Goal: Information Seeking & Learning: Learn about a topic

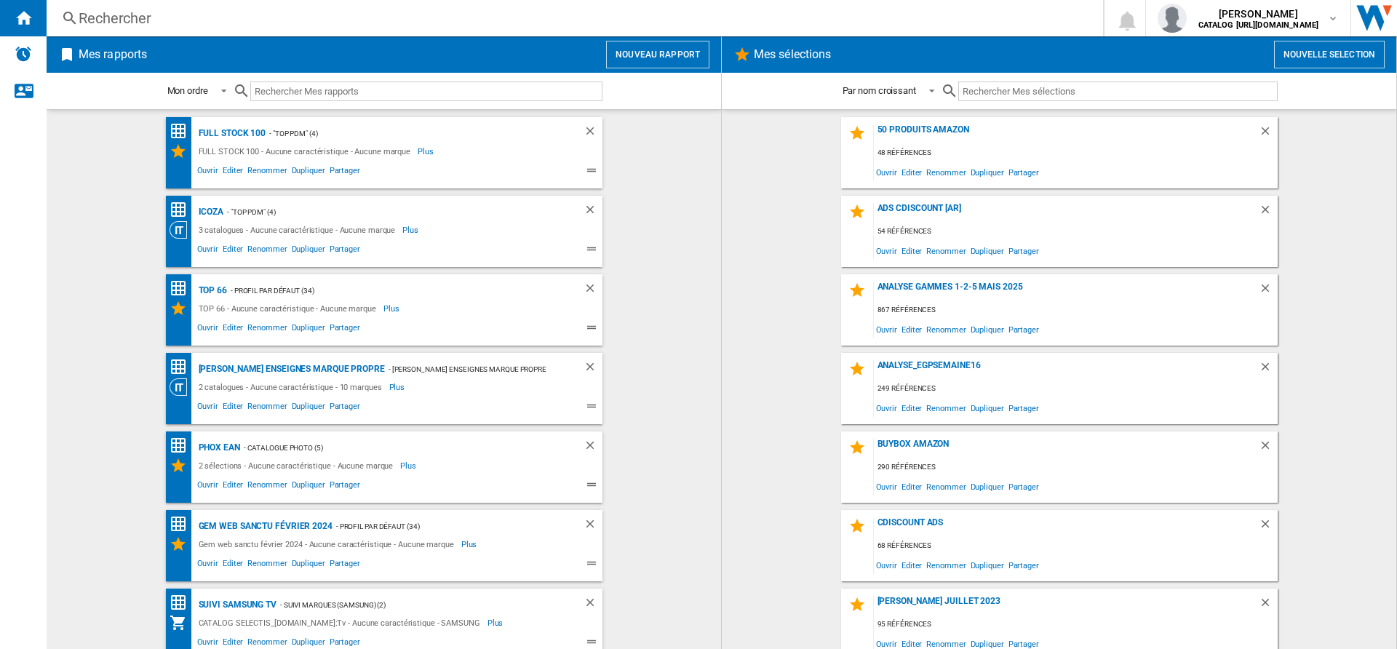
click at [233, 20] on div "Rechercher" at bounding box center [572, 18] width 986 height 20
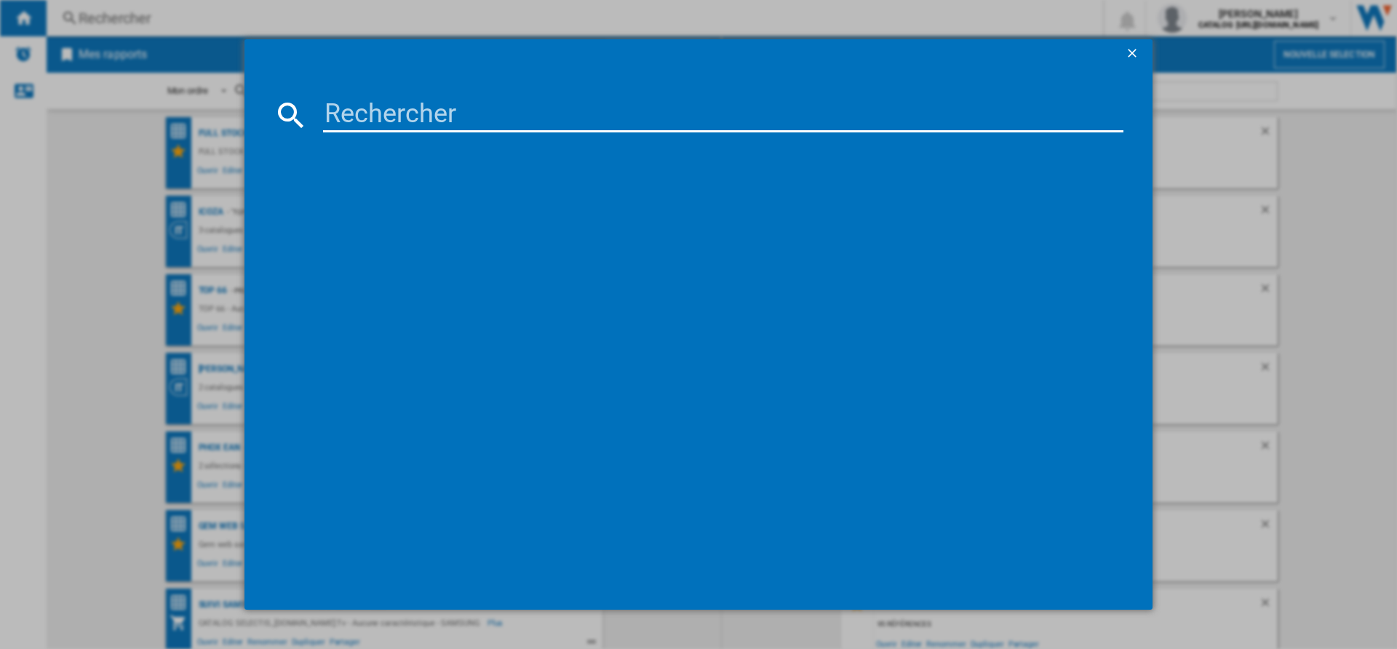
click at [362, 125] on input at bounding box center [723, 114] width 800 height 35
paste input "8806088757254"
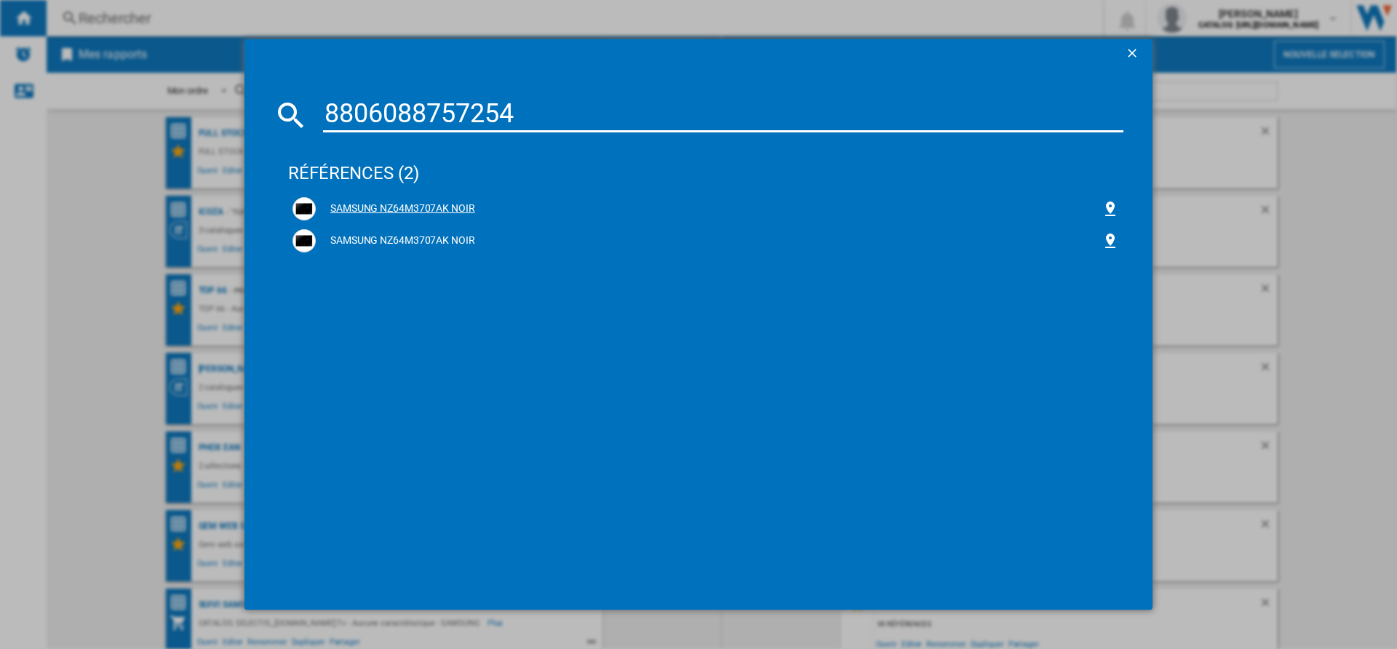
type input "8806088757254"
click at [343, 207] on div "SAMSUNG NZ64M3707AK NOIR" at bounding box center [709, 208] width 786 height 15
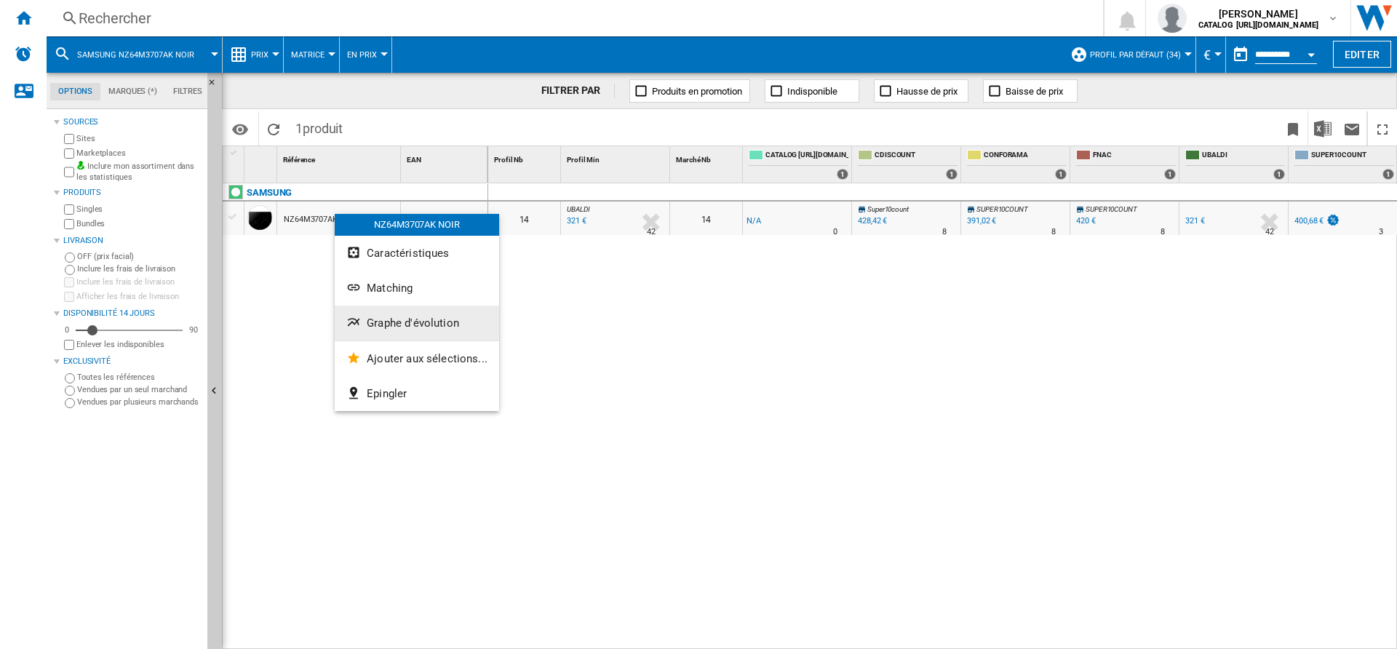
click at [379, 325] on span "Graphe d'évolution" at bounding box center [413, 322] width 92 height 13
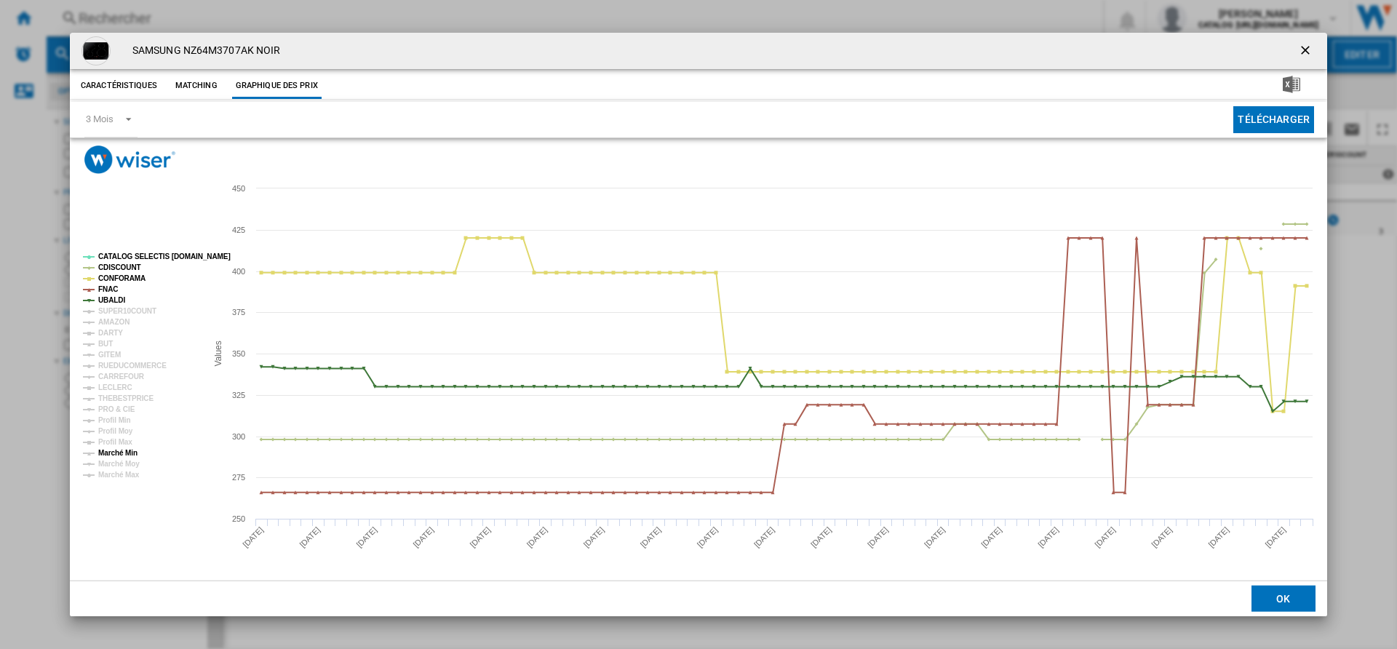
click at [123, 452] on tspan "Marché Min" at bounding box center [117, 453] width 39 height 8
click at [120, 449] on tspan "Marché Min" at bounding box center [117, 453] width 39 height 8
click at [115, 299] on tspan "UBALDI" at bounding box center [111, 300] width 27 height 8
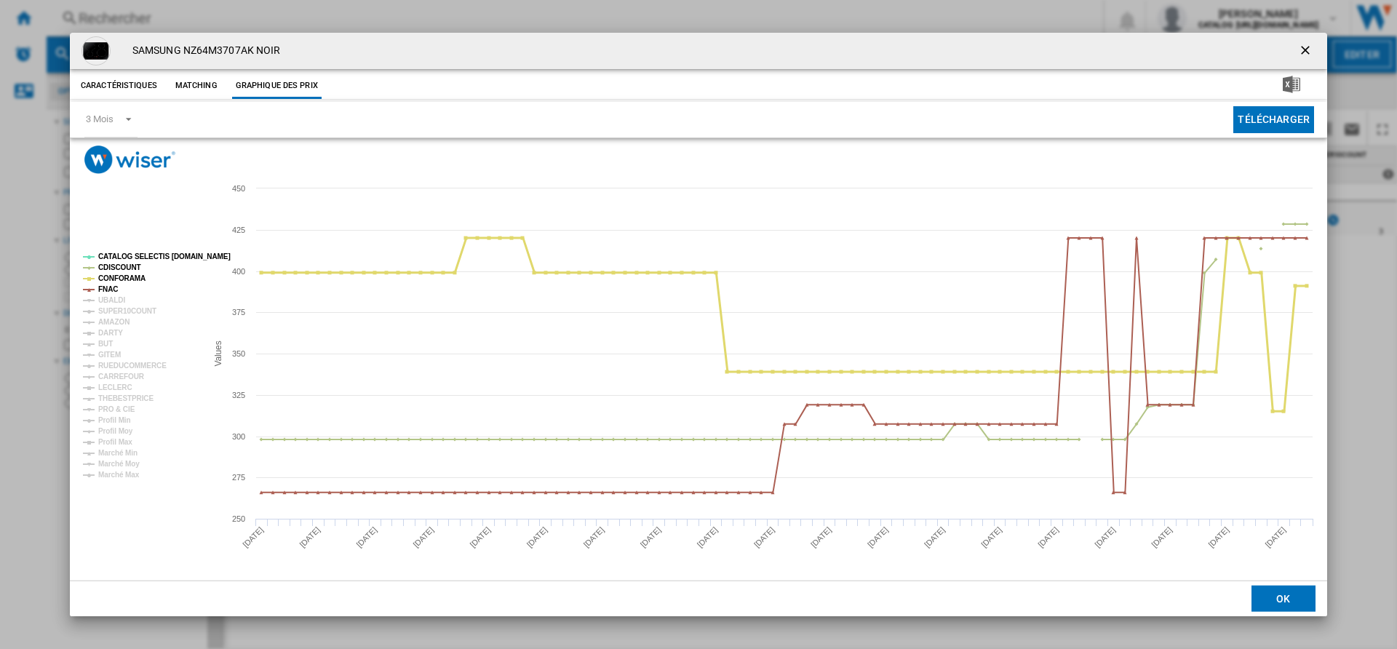
click at [121, 279] on tspan "CONFORAMA" at bounding box center [121, 278] width 47 height 8
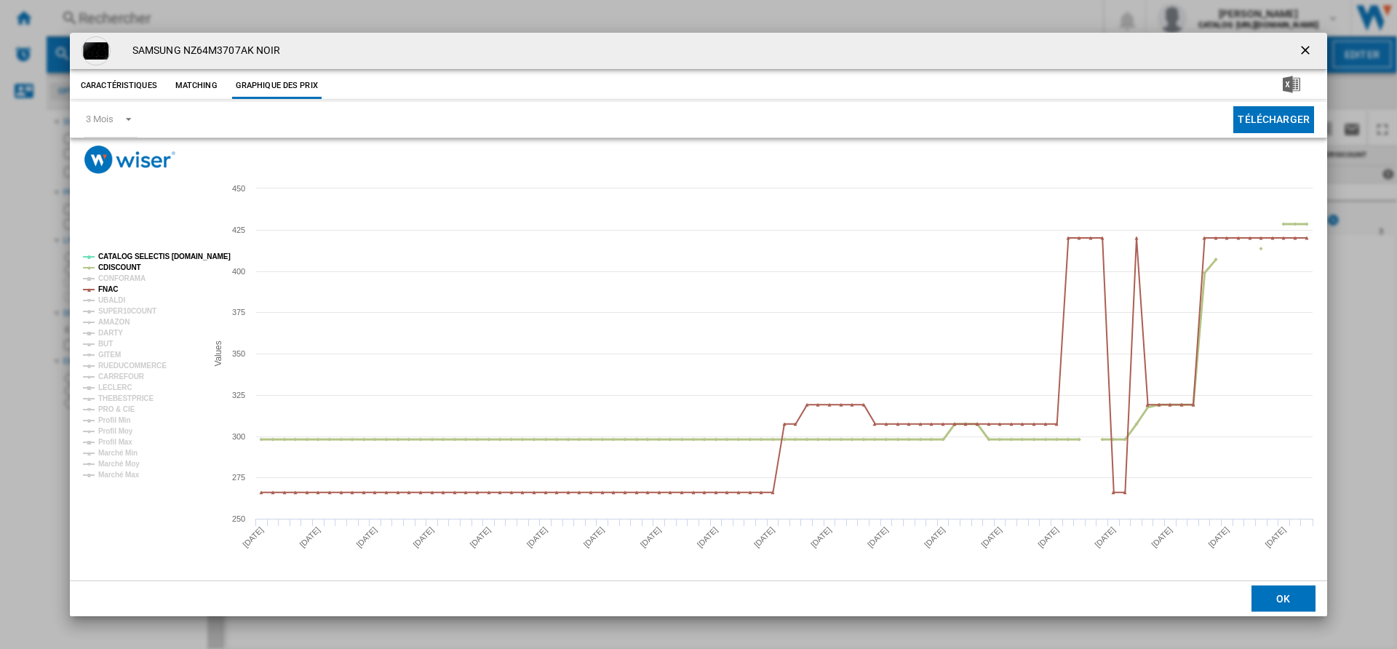
click at [128, 263] on tspan "CDISCOUNT" at bounding box center [119, 267] width 43 height 8
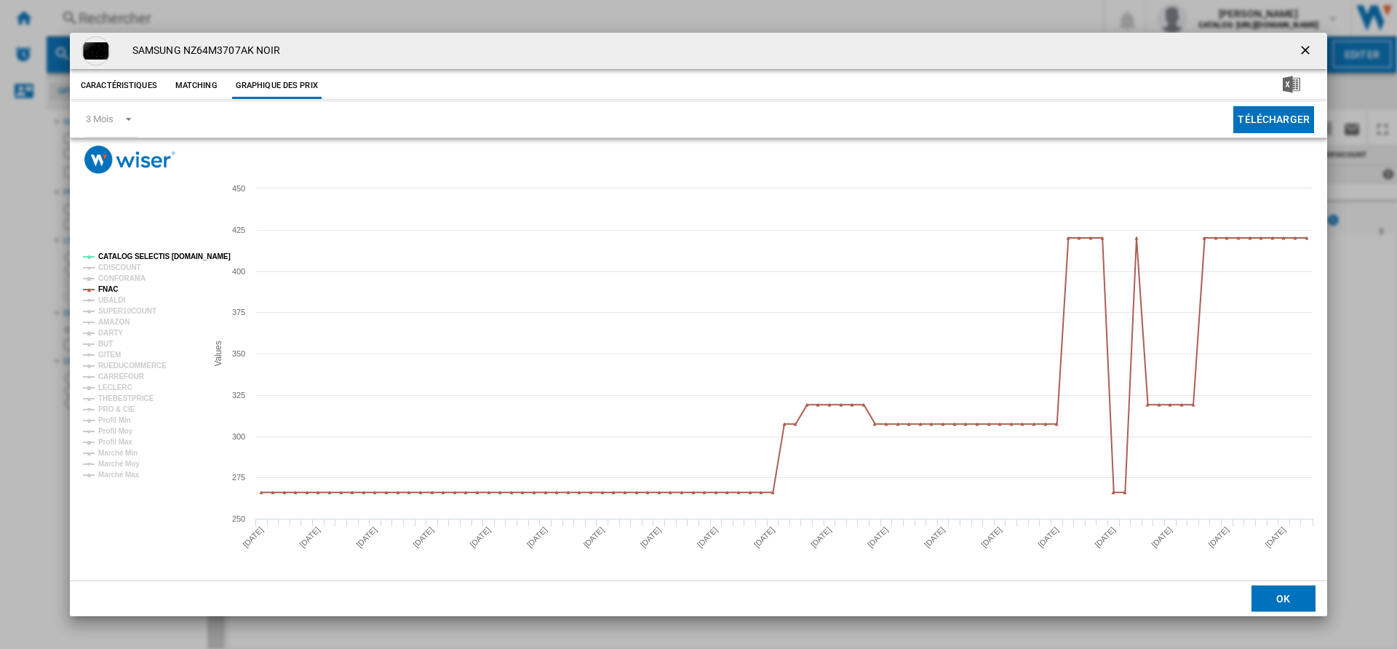
click at [131, 249] on rect "Product popup" at bounding box center [138, 365] width 123 height 237
click at [131, 255] on tspan "CATALOG SELECTIS [DOMAIN_NAME]" at bounding box center [164, 256] width 132 height 8
click at [118, 335] on tspan "DARTY" at bounding box center [110, 333] width 25 height 8
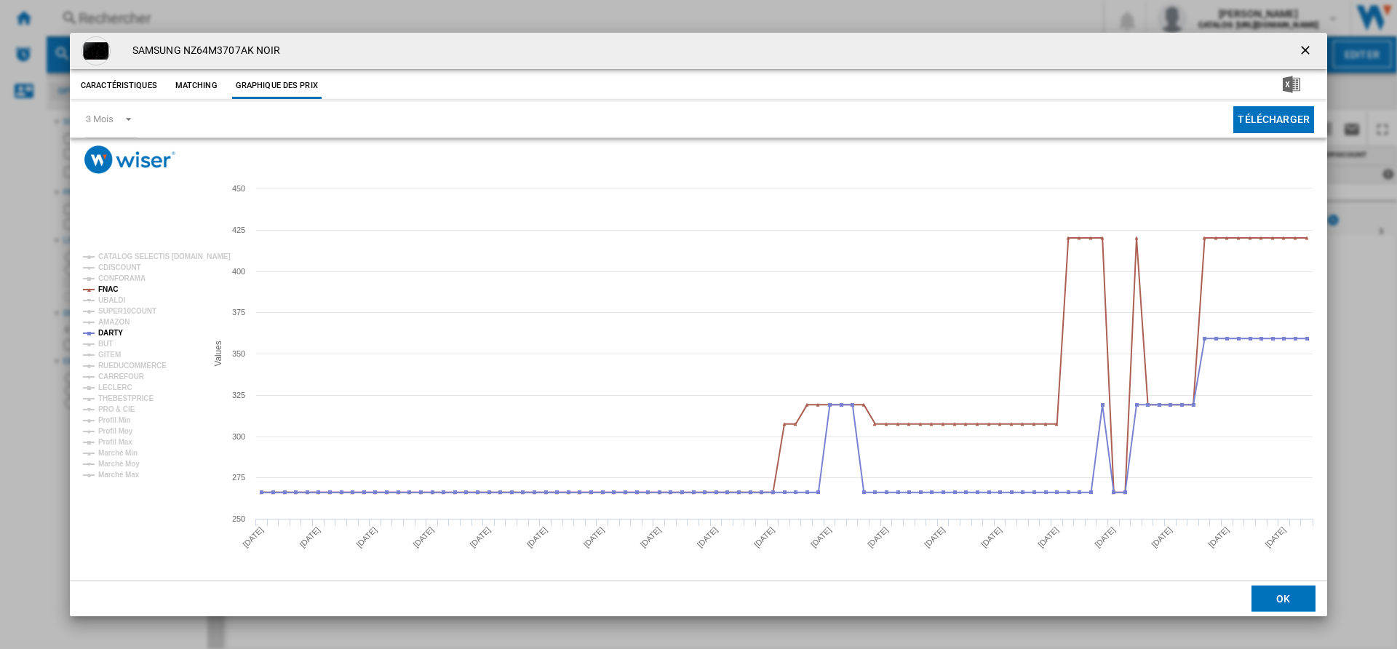
click at [118, 335] on tspan "DARTY" at bounding box center [110, 333] width 25 height 8
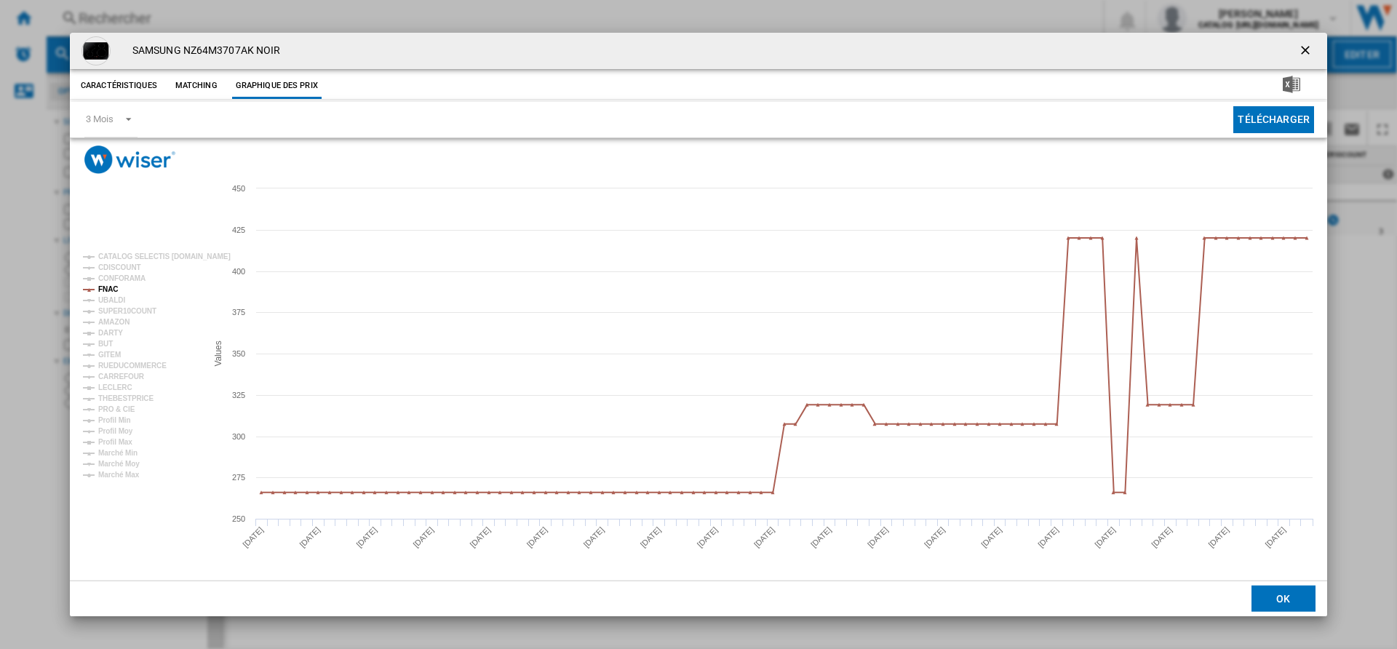
click at [118, 335] on tspan "DARTY" at bounding box center [110, 333] width 25 height 8
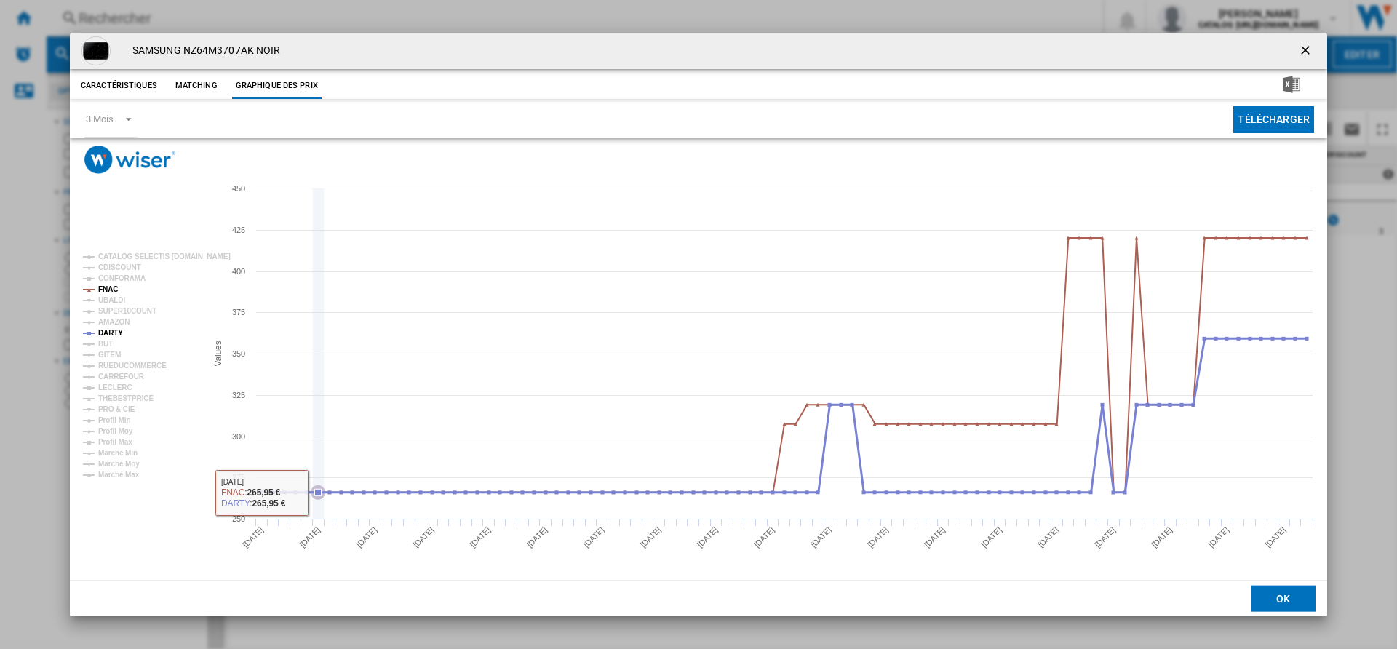
click at [318, 492] on icon "Product popup" at bounding box center [318, 493] width 7 height 7
click at [1295, 51] on button "Product popup" at bounding box center [1306, 50] width 29 height 29
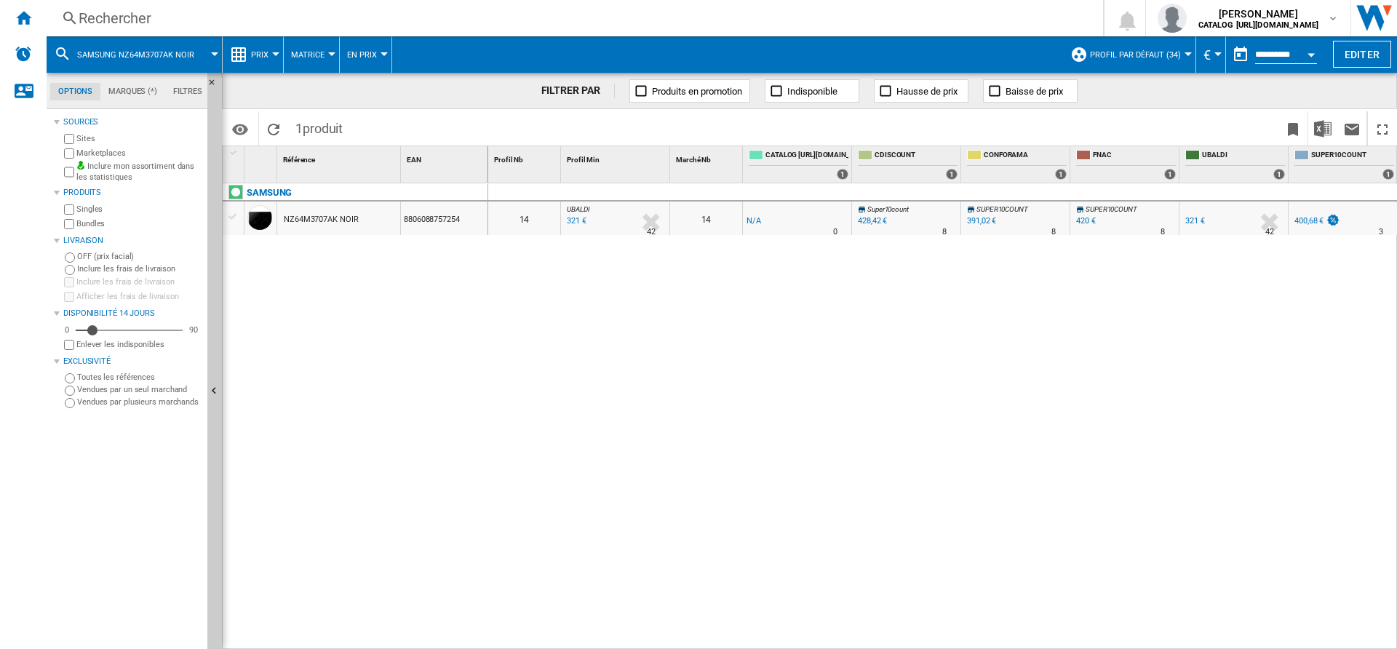
click at [186, 25] on div "Rechercher" at bounding box center [572, 18] width 986 height 20
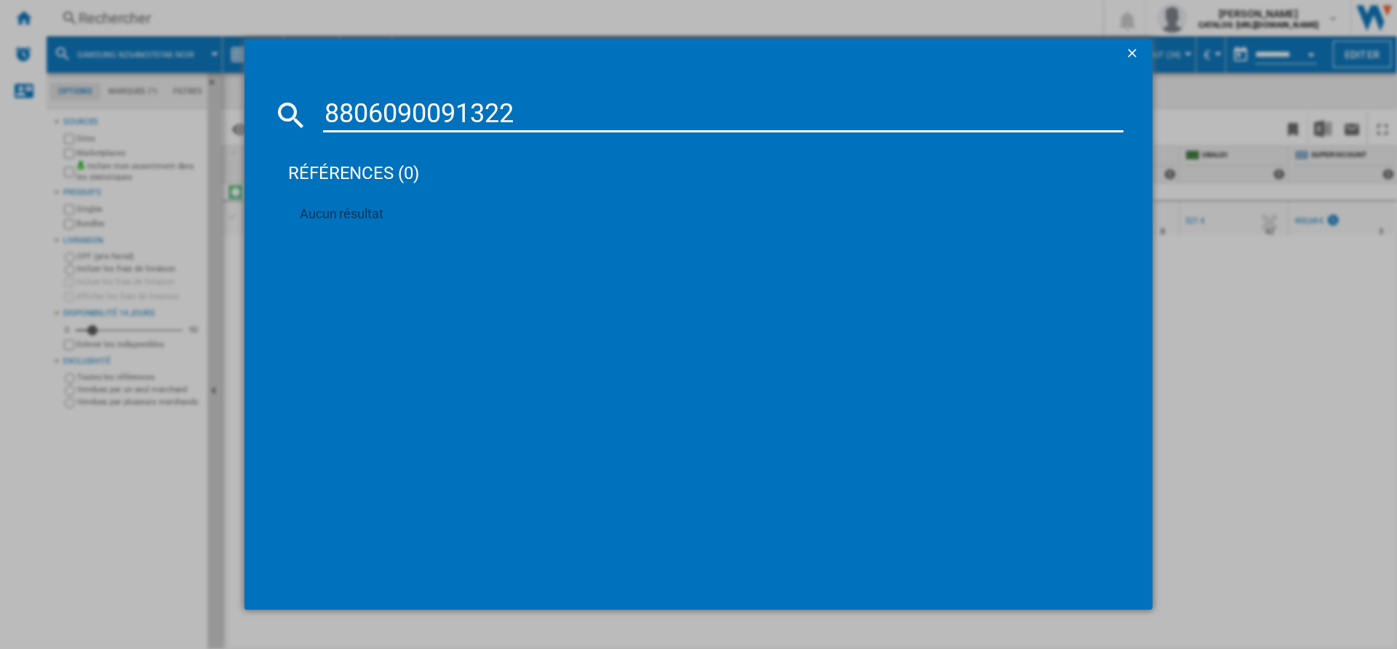
drag, startPoint x: 520, startPoint y: 111, endPoint x: 104, endPoint y: 135, distance: 416.8
click at [323, 132] on input "8806090091322" at bounding box center [723, 114] width 800 height 35
paste input "88757261"
type input "8806088757261"
click at [367, 233] on div "SAMSUNG NZ64M3NM1BB NOIR" at bounding box center [705, 240] width 826 height 23
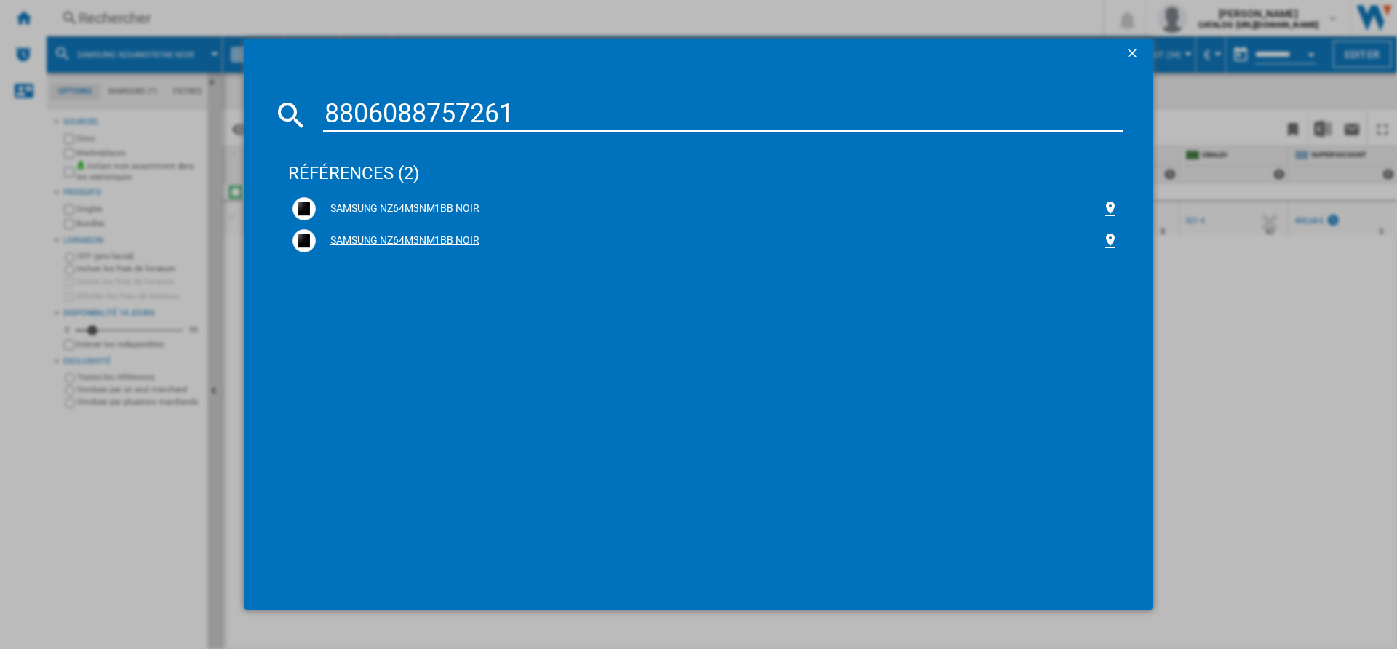
click at [362, 243] on div "SAMSUNG NZ64M3NM1BB NOIR" at bounding box center [709, 240] width 786 height 15
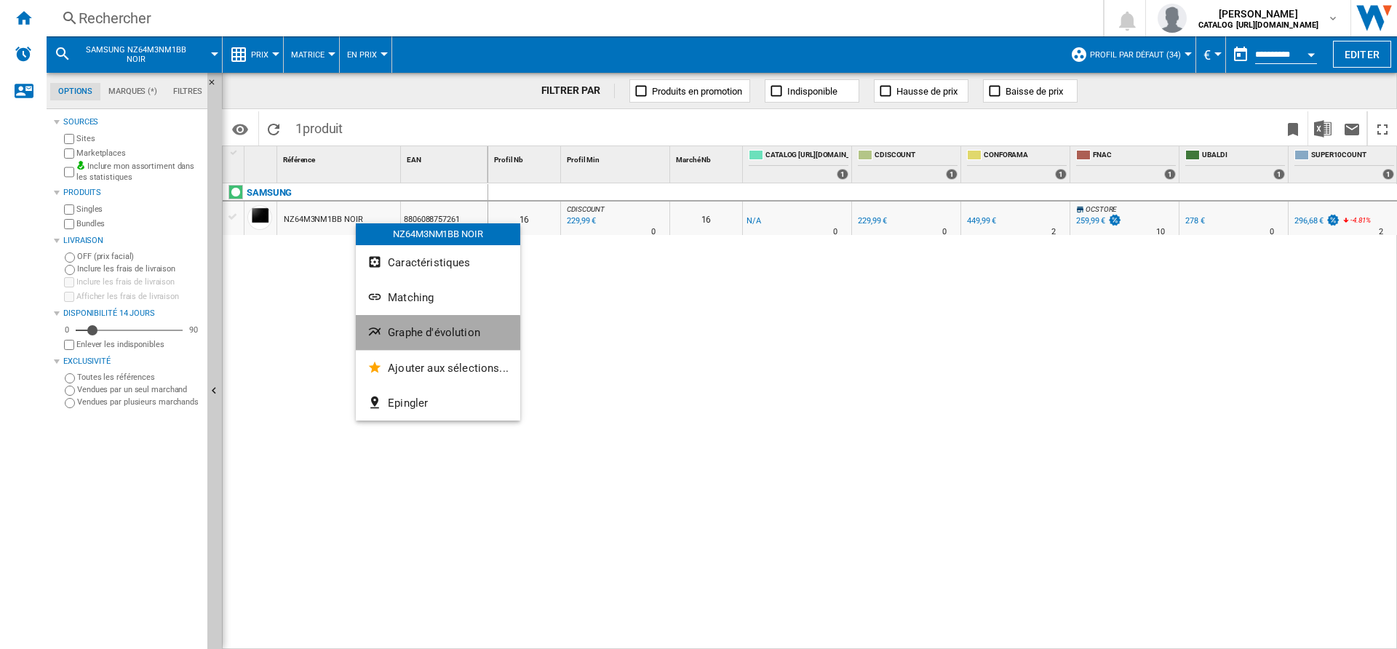
click at [373, 337] on ng-md-icon "Graphe d'évolution" at bounding box center [375, 332] width 17 height 17
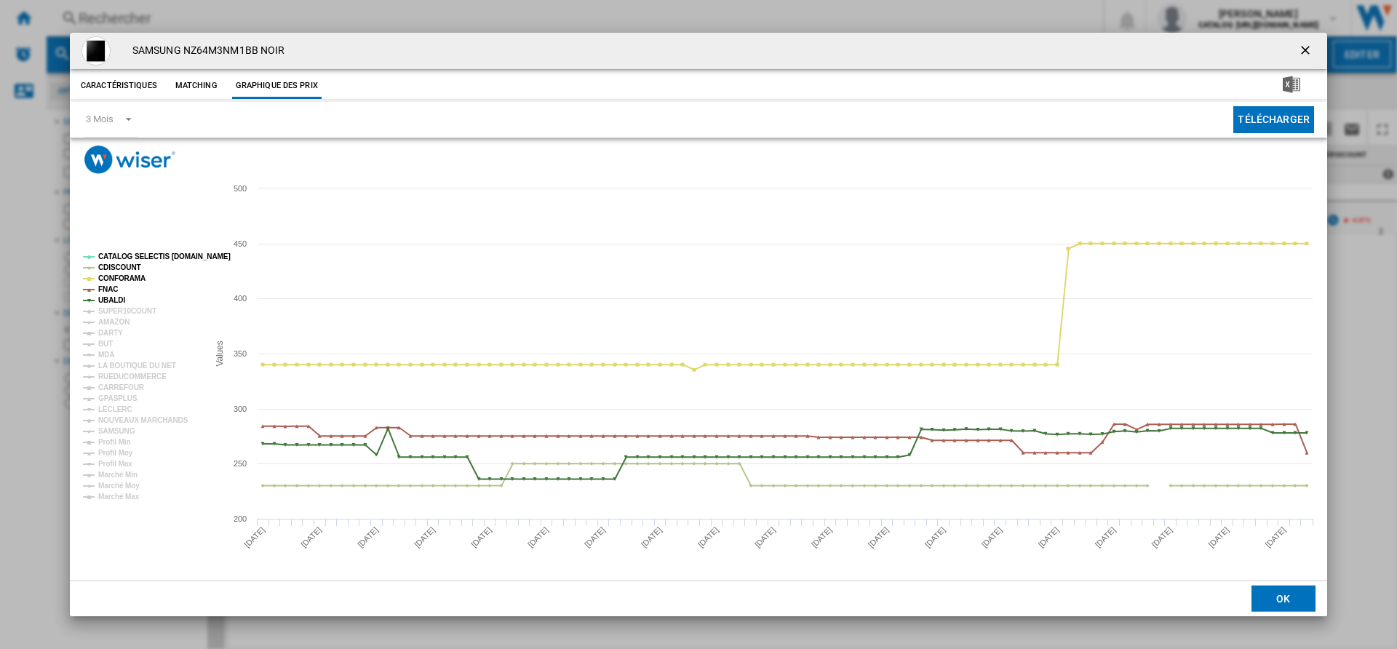
click at [159, 260] on tspan "CATALOG SELECTIS [DOMAIN_NAME]" at bounding box center [164, 256] width 132 height 8
click at [108, 268] on tspan "CDISCOUNT" at bounding box center [119, 267] width 43 height 8
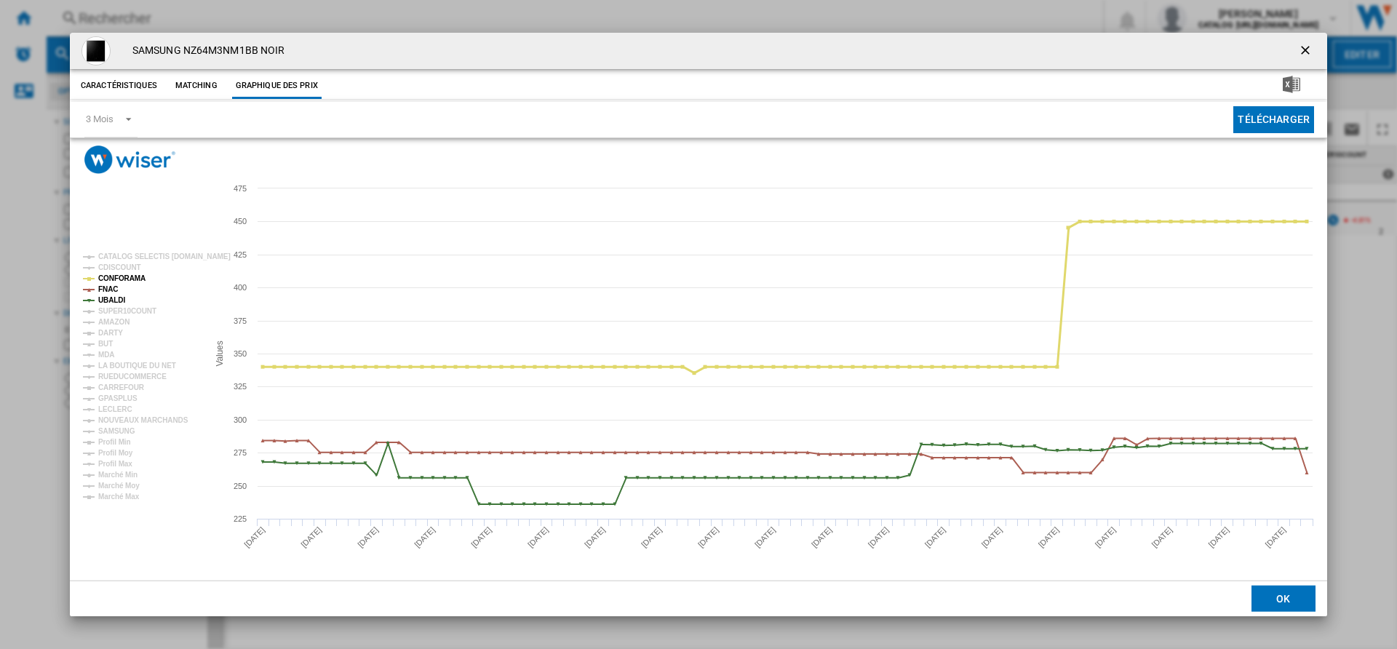
click at [108, 279] on tspan "CONFORAMA" at bounding box center [121, 278] width 47 height 8
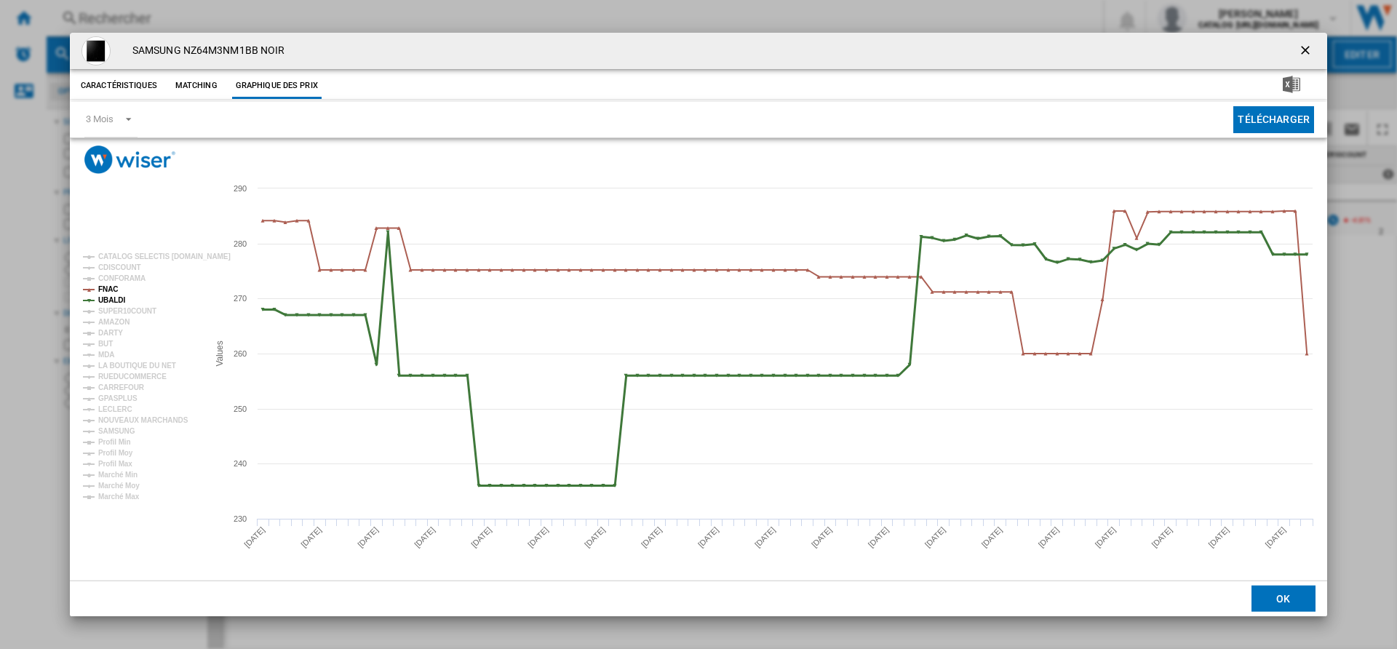
click at [109, 299] on tspan "UBALDI" at bounding box center [111, 300] width 27 height 8
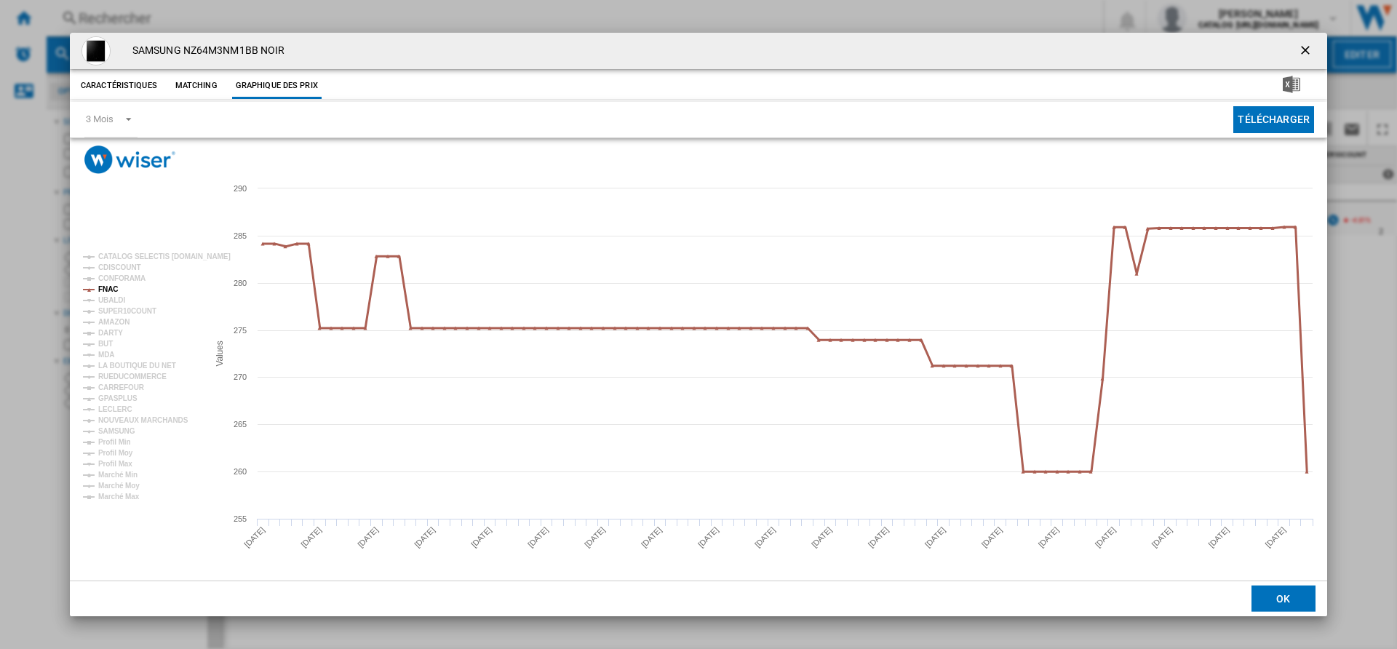
click at [109, 290] on tspan "FNAC" at bounding box center [108, 289] width 20 height 8
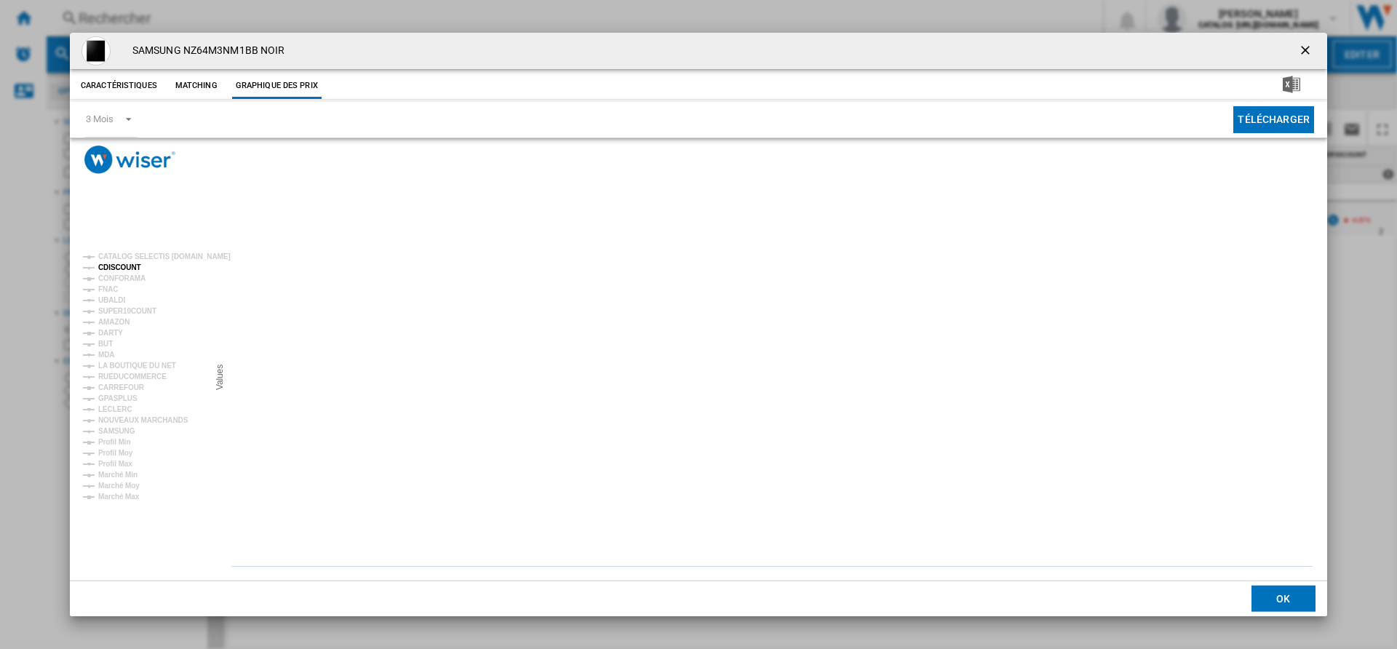
click at [115, 265] on tspan "CDISCOUNT" at bounding box center [119, 267] width 43 height 8
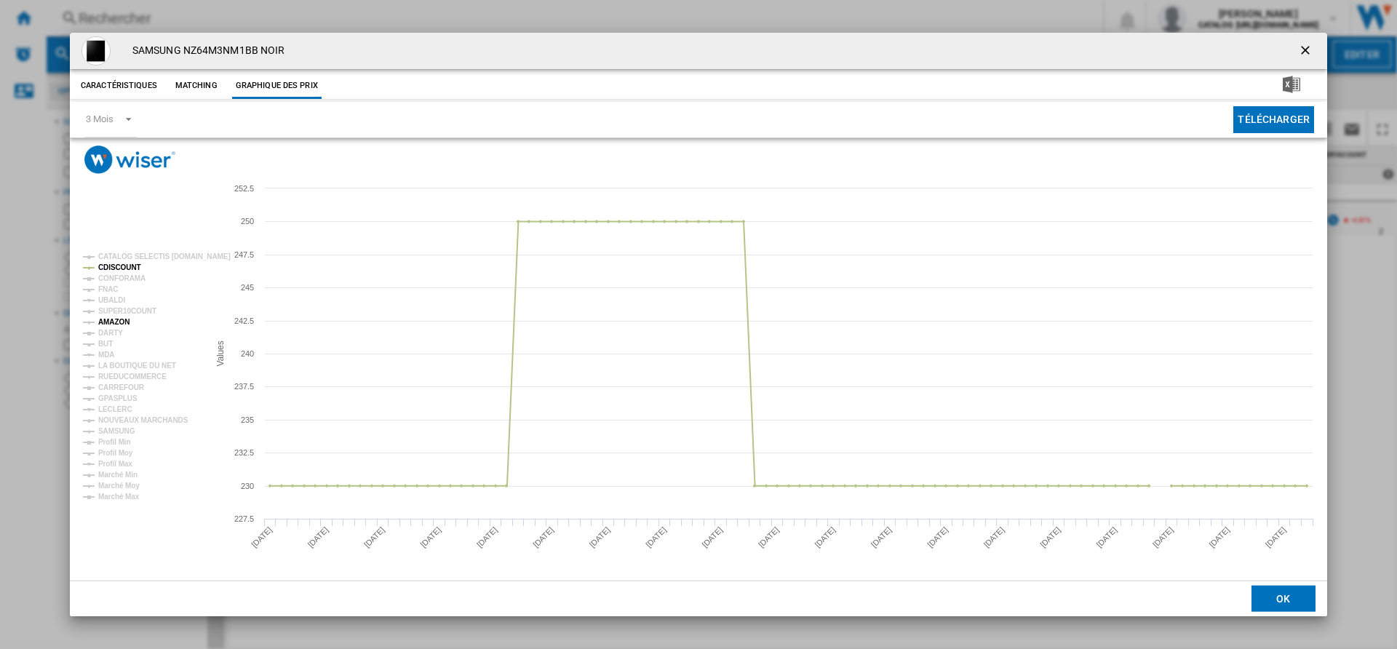
click at [119, 323] on tspan "AMAZON" at bounding box center [113, 322] width 31 height 8
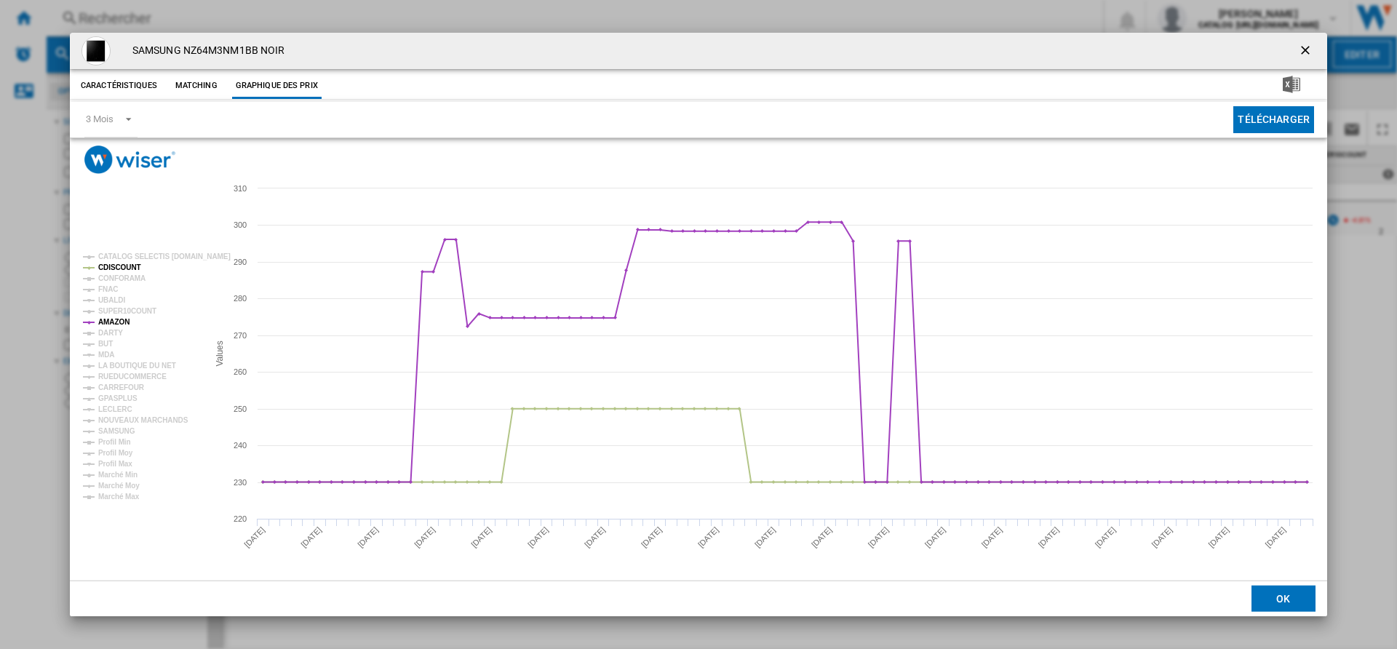
click at [119, 323] on tspan "AMAZON" at bounding box center [113, 322] width 31 height 8
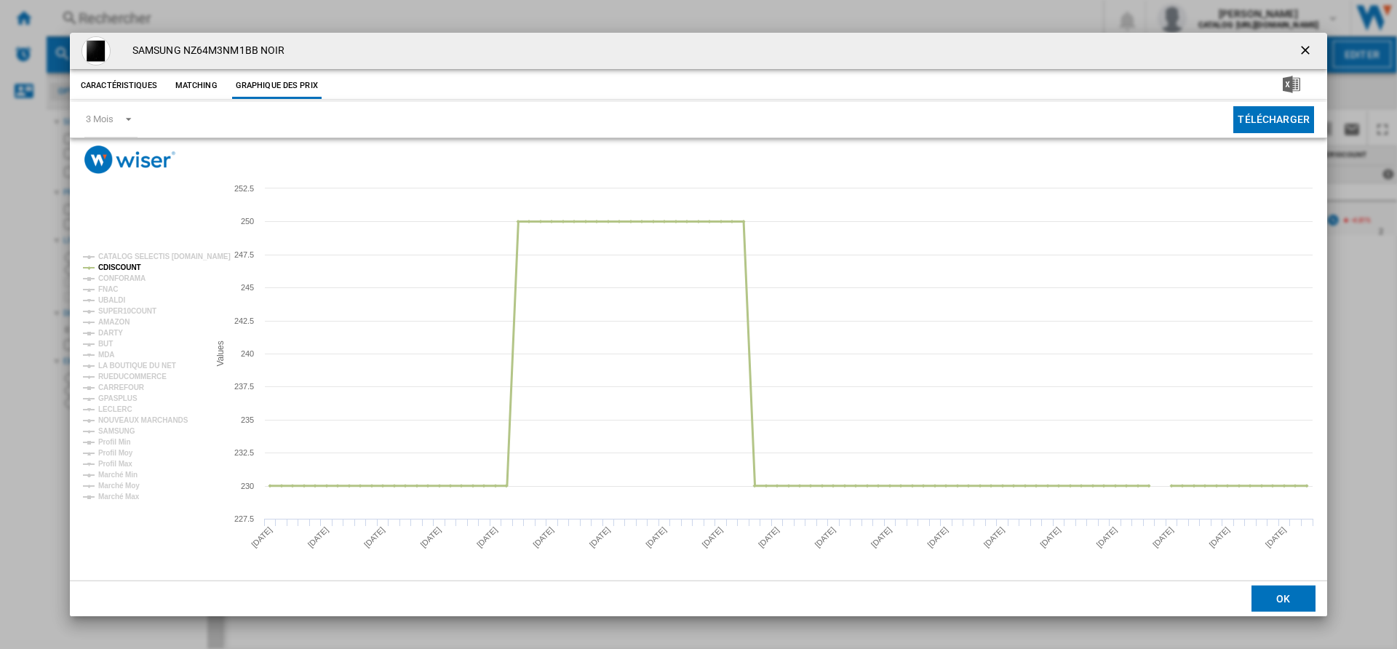
click at [119, 268] on tspan "CDISCOUNT" at bounding box center [119, 267] width 43 height 8
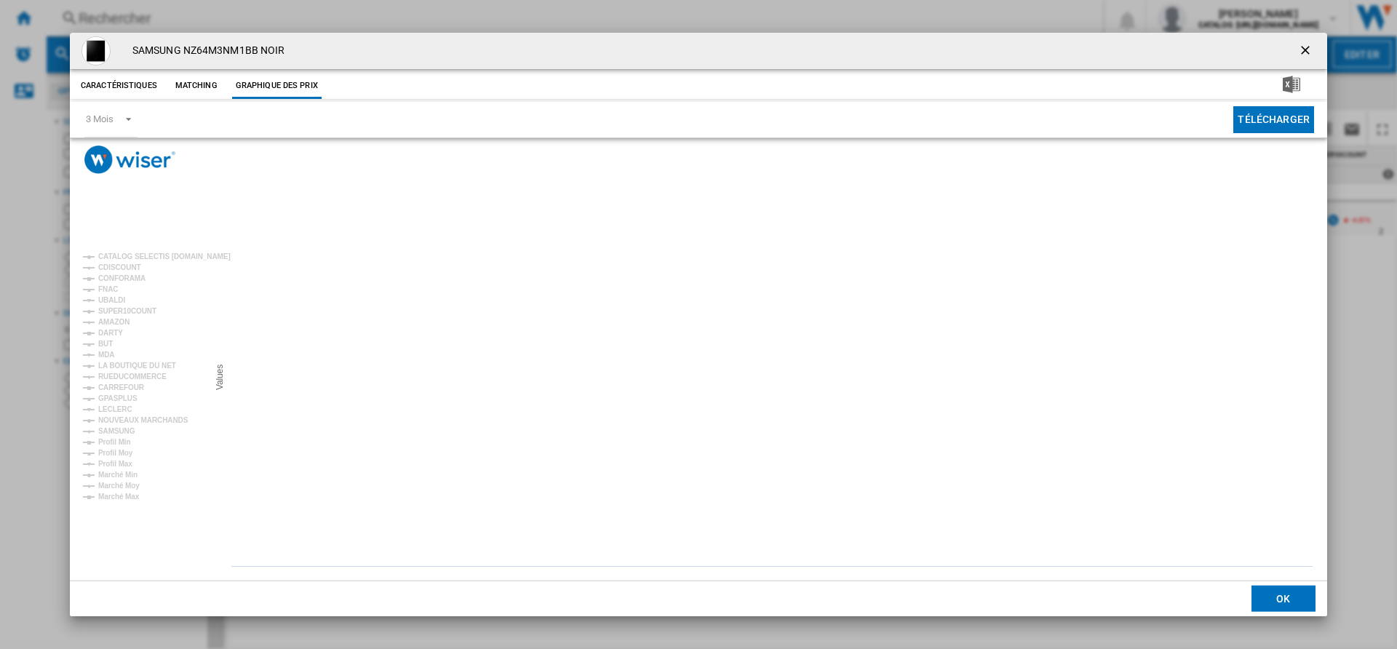
click at [1309, 58] on ng-md-icon "getI18NText('BUTTONS.CLOSE_DIALOG')" at bounding box center [1306, 51] width 17 height 17
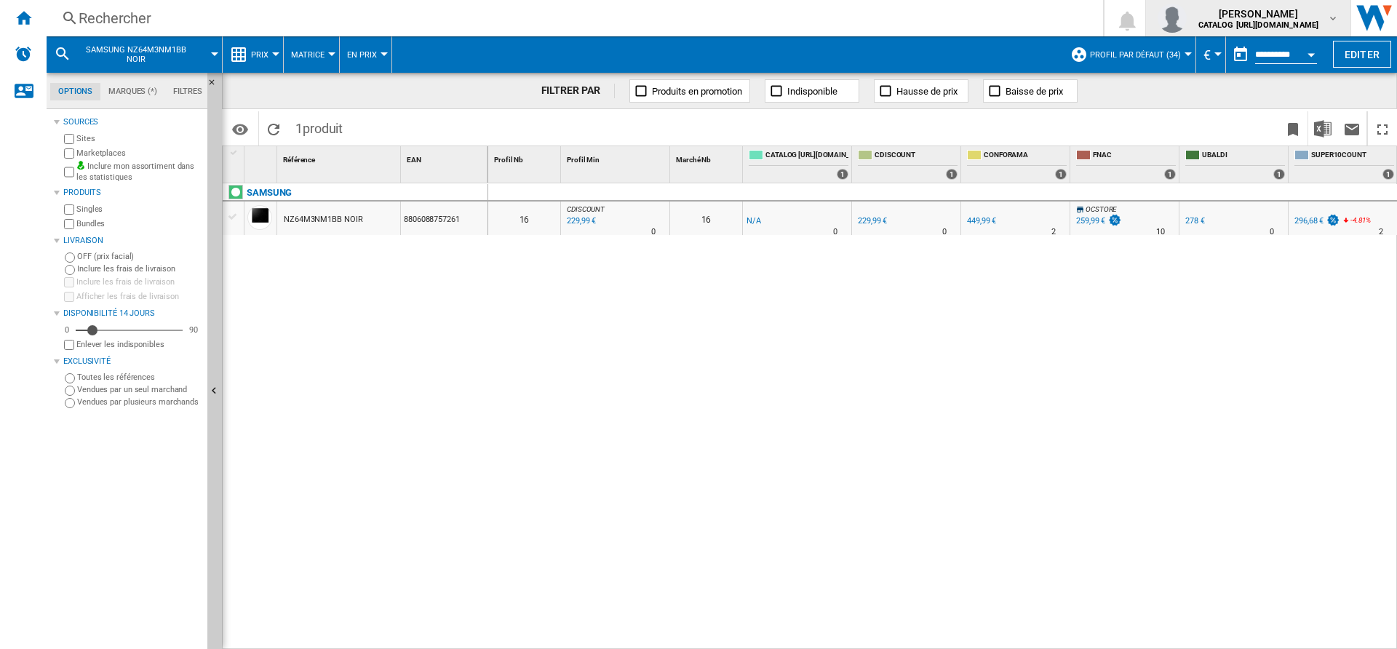
click at [1331, 25] on div "[PERSON_NAME] CATALOG [URL][DOMAIN_NAME]" at bounding box center [1248, 18] width 182 height 29
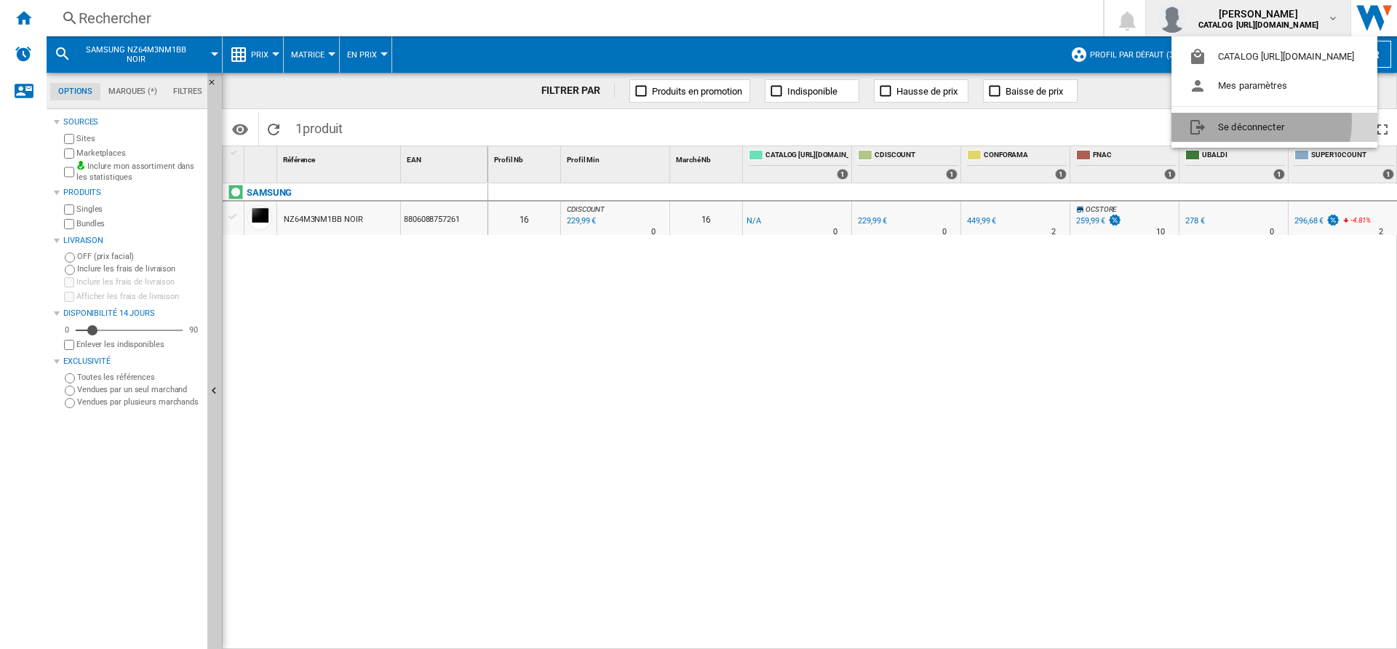
click at [1253, 121] on button "Se déconnecter" at bounding box center [1274, 127] width 206 height 29
